Goal: Task Accomplishment & Management: Complete application form

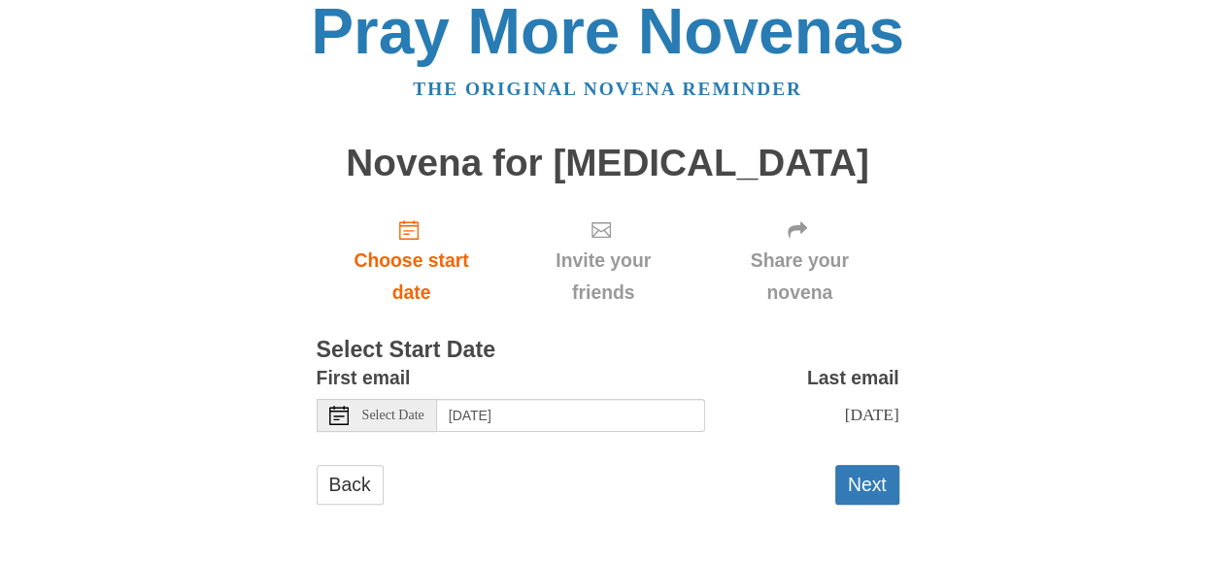
scroll to position [38, 0]
click at [860, 485] on button "Next" at bounding box center [867, 485] width 64 height 40
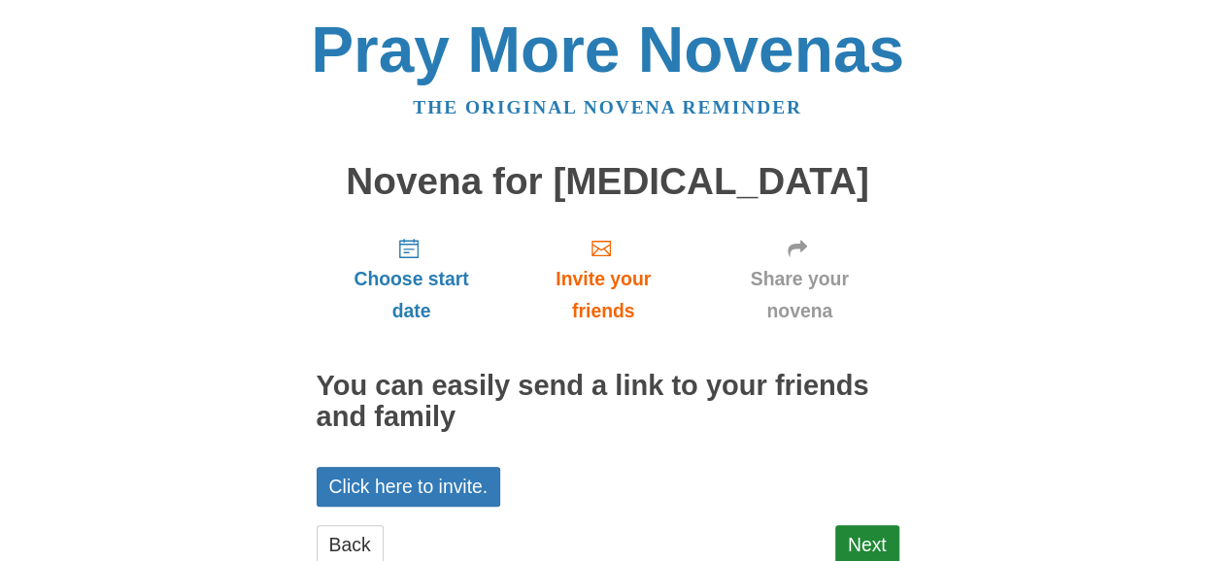
scroll to position [59, 0]
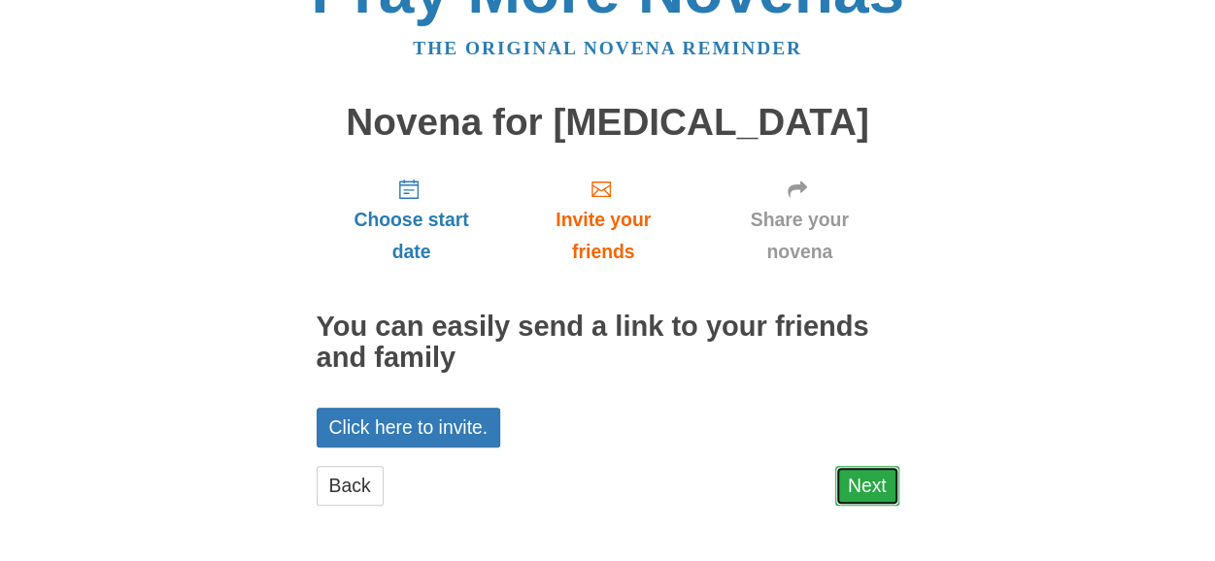
click at [866, 500] on link "Next" at bounding box center [867, 486] width 64 height 40
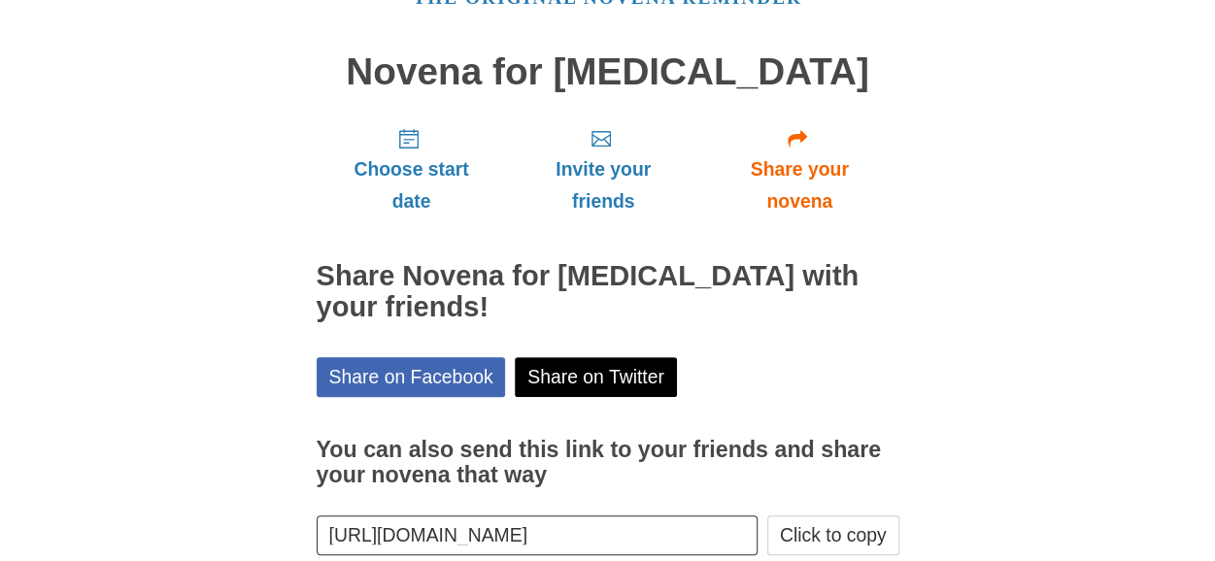
scroll to position [186, 0]
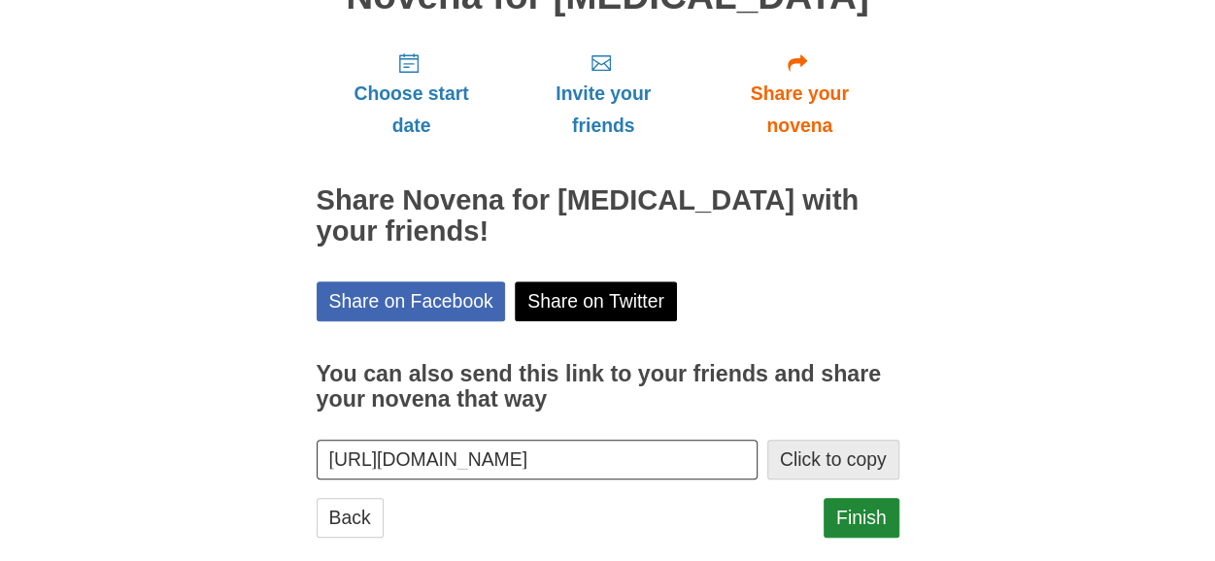
click at [832, 441] on button "Click to copy" at bounding box center [833, 460] width 132 height 40
click at [857, 498] on link "Finish" at bounding box center [862, 518] width 76 height 40
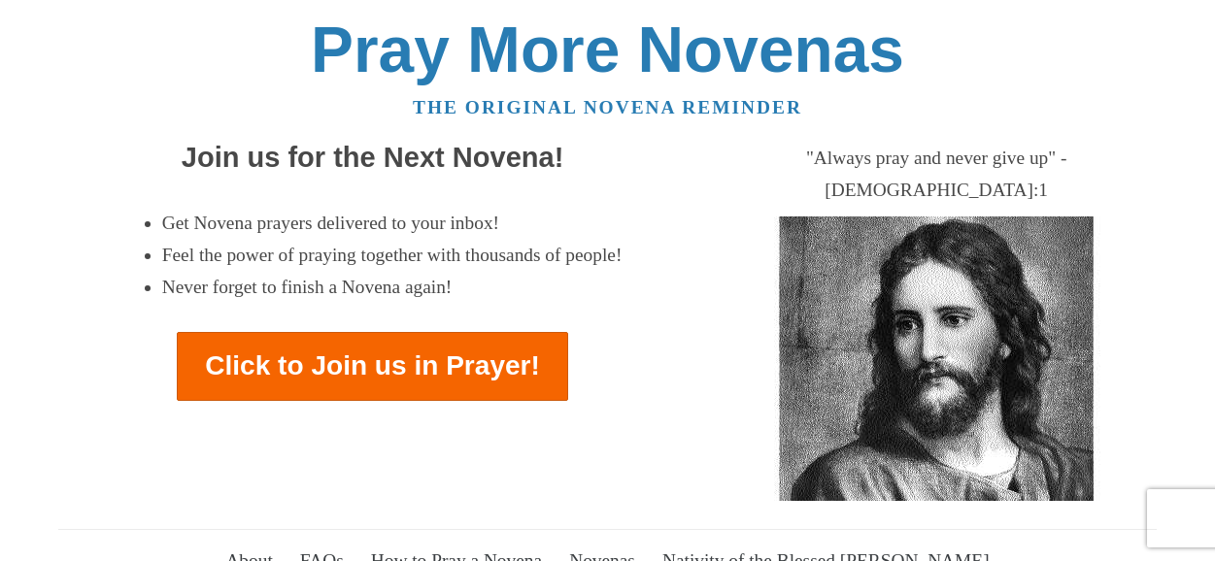
scroll to position [3186, 0]
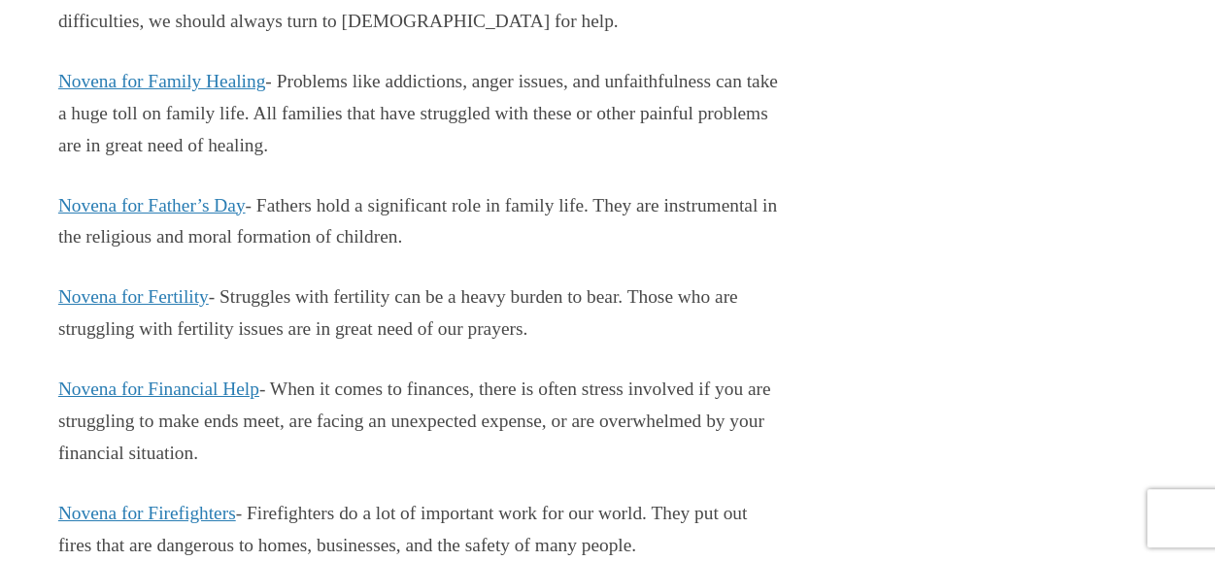
scroll to position [10545, 0]
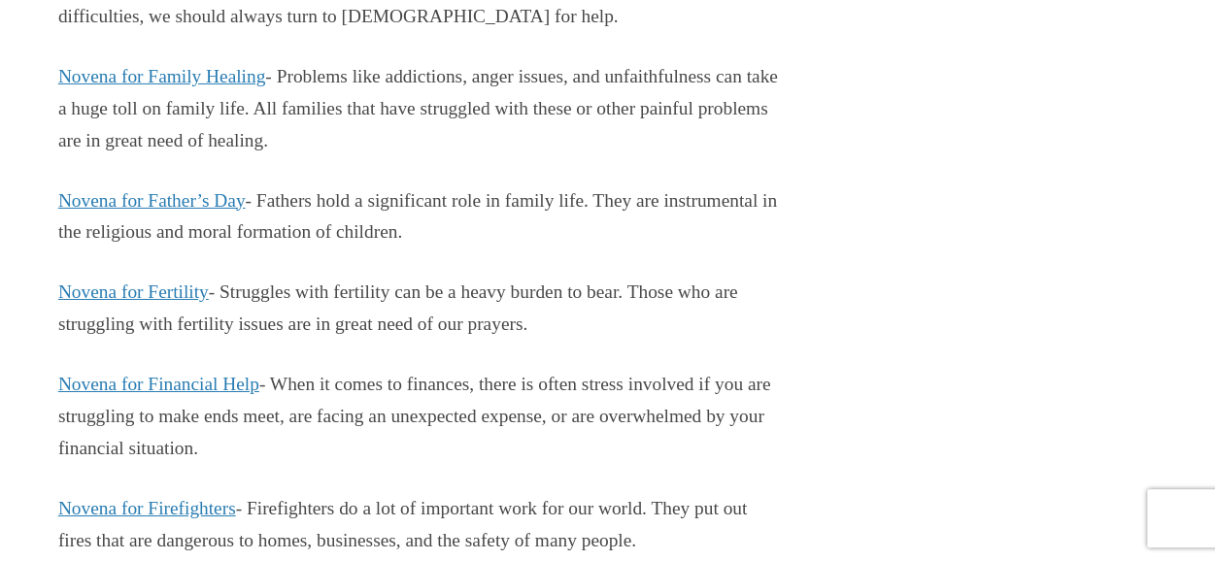
click at [329, 250] on p "Novena for Father’s Day - Fathers hold a significant role in family life. They …" at bounding box center [419, 218] width 723 height 64
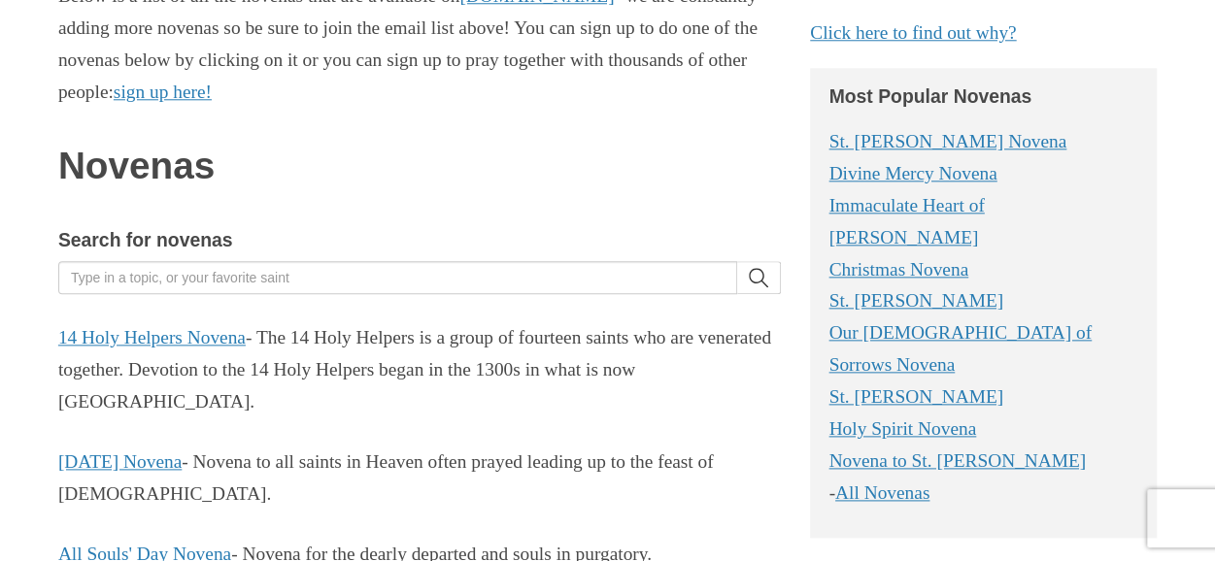
scroll to position [974, 0]
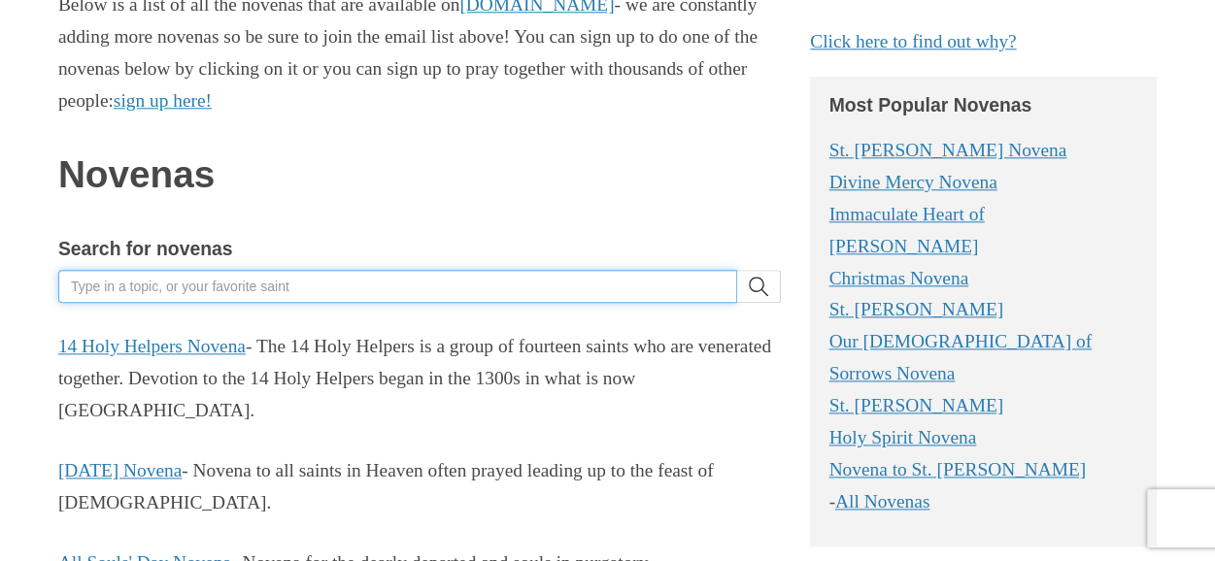
click at [152, 270] on input "Search for novenas" at bounding box center [397, 286] width 679 height 33
type input "novena for Gods favor"
click at [737, 270] on button "search" at bounding box center [759, 286] width 44 height 33
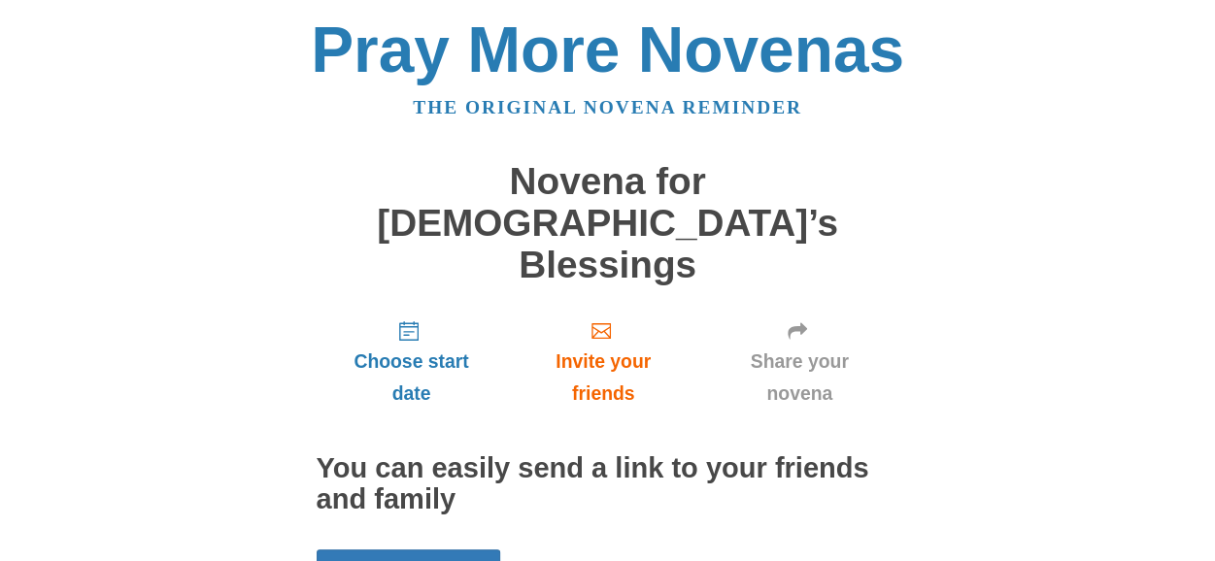
scroll to position [59, 0]
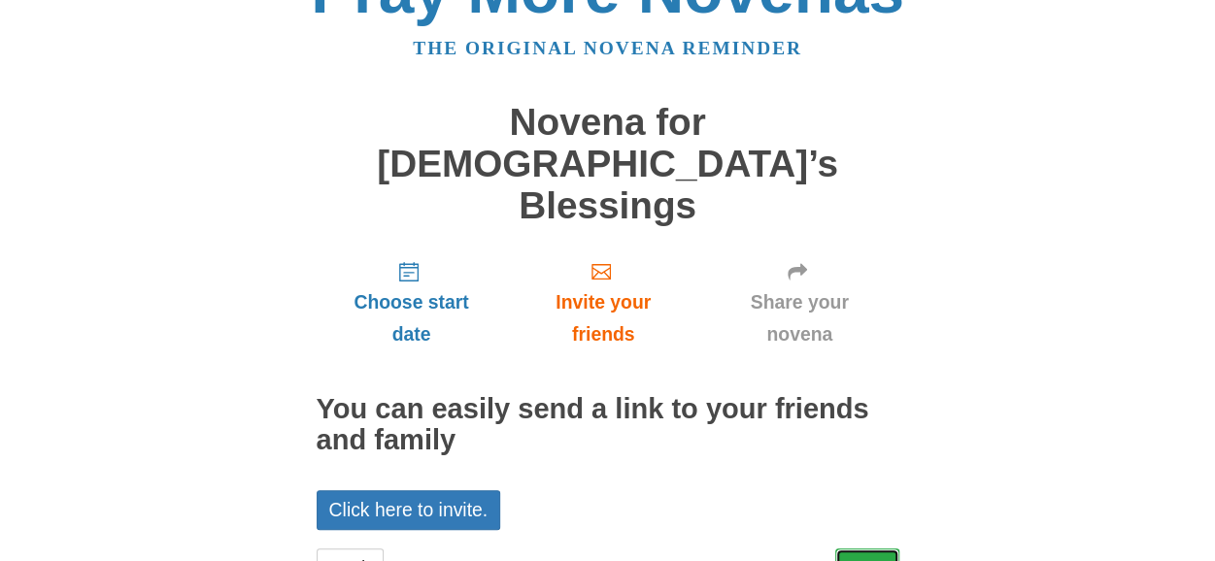
click at [862, 549] on link "Next" at bounding box center [867, 569] width 64 height 40
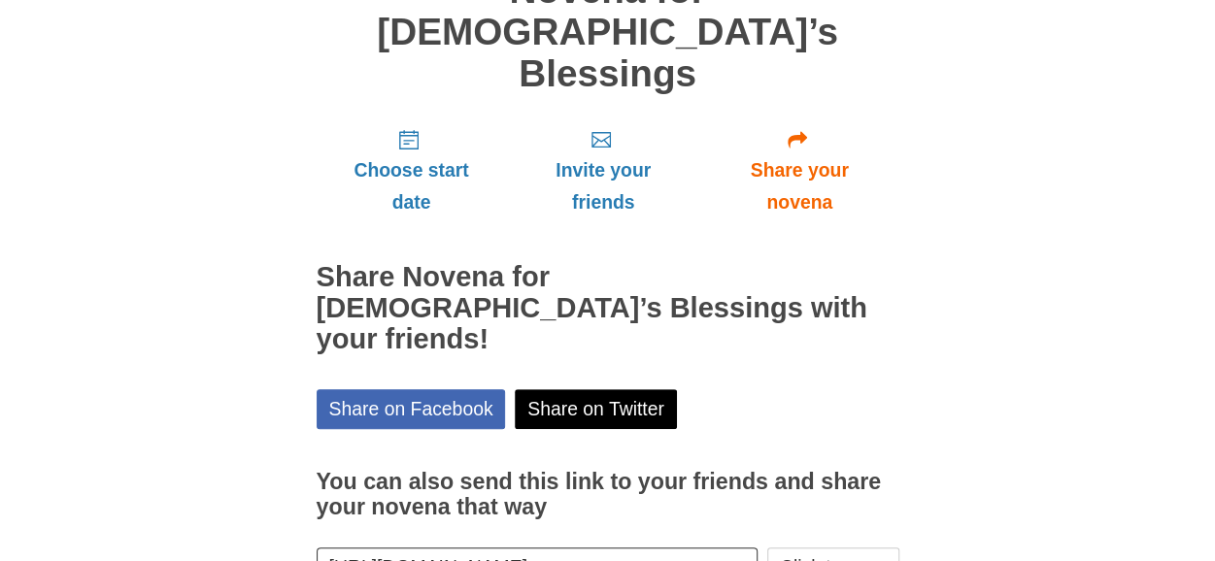
scroll to position [217, 0]
